Goal: Task Accomplishment & Management: Use online tool/utility

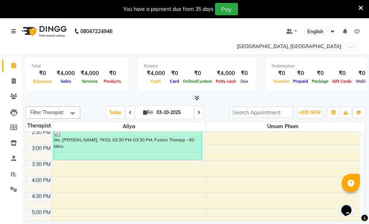
scroll to position [219, 0]
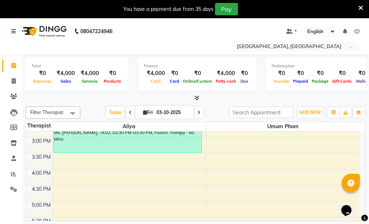
click at [87, 144] on div "Ms. [PERSON_NAME], TK02, 02:30 PM-03:30 PM, Fusion Therapy - 60 Mins" at bounding box center [128, 137] width 148 height 31
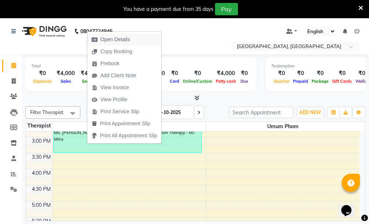
click at [112, 38] on span "Open Details" at bounding box center [115, 40] width 30 height 8
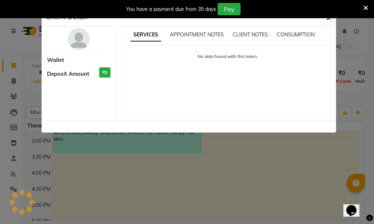
select select "3"
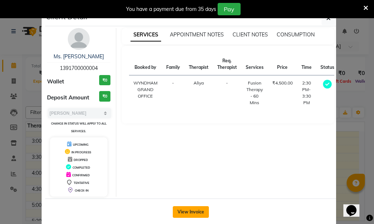
click at [186, 211] on button "View Invoice" at bounding box center [191, 212] width 36 height 12
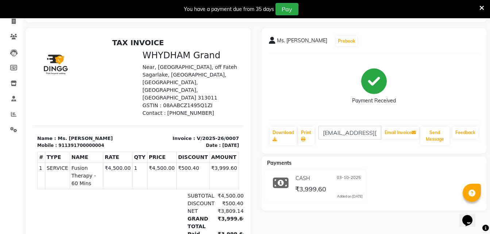
scroll to position [51, 0]
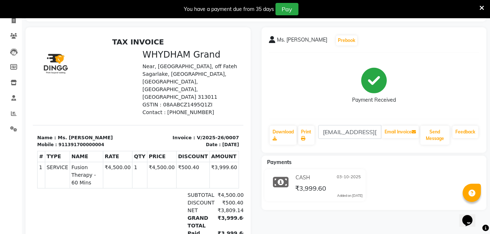
drag, startPoint x: 484, startPoint y: 7, endPoint x: 449, endPoint y: 9, distance: 35.4
click at [368, 7] on div "You have a payment due from 35 days Pay" at bounding box center [245, 9] width 490 height 18
click at [368, 7] on icon at bounding box center [481, 8] width 5 height 7
